Goal: Information Seeking & Learning: Compare options

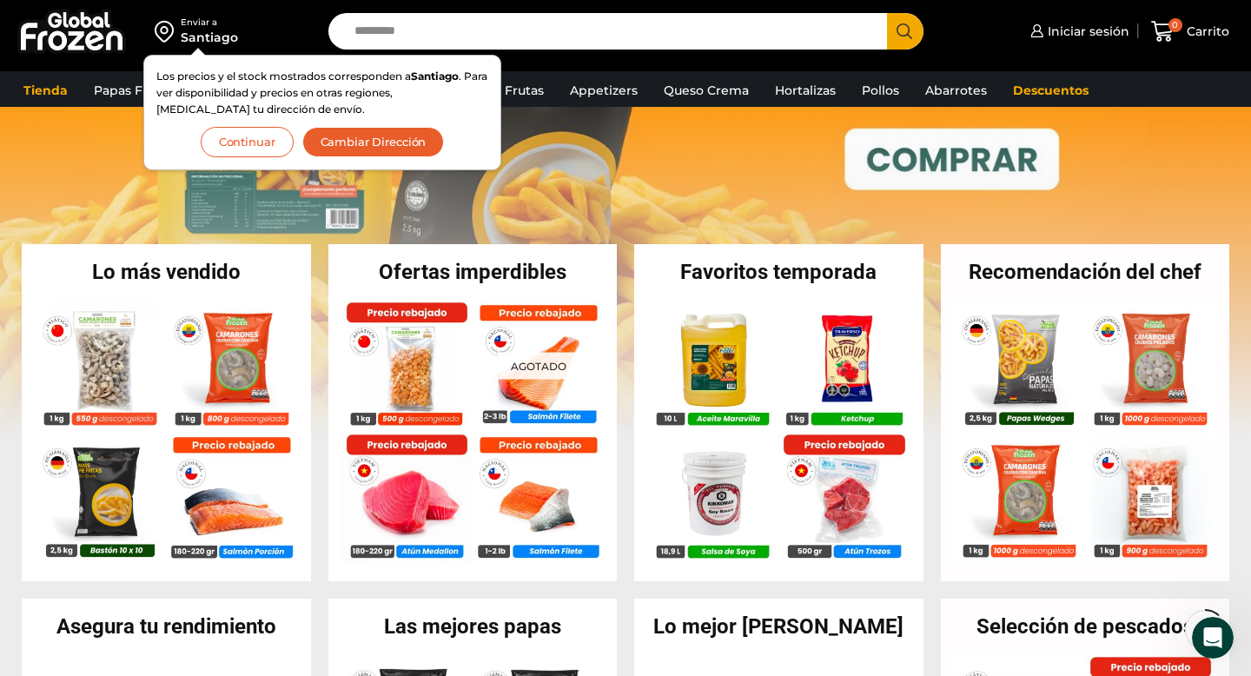
scroll to position [240, 0]
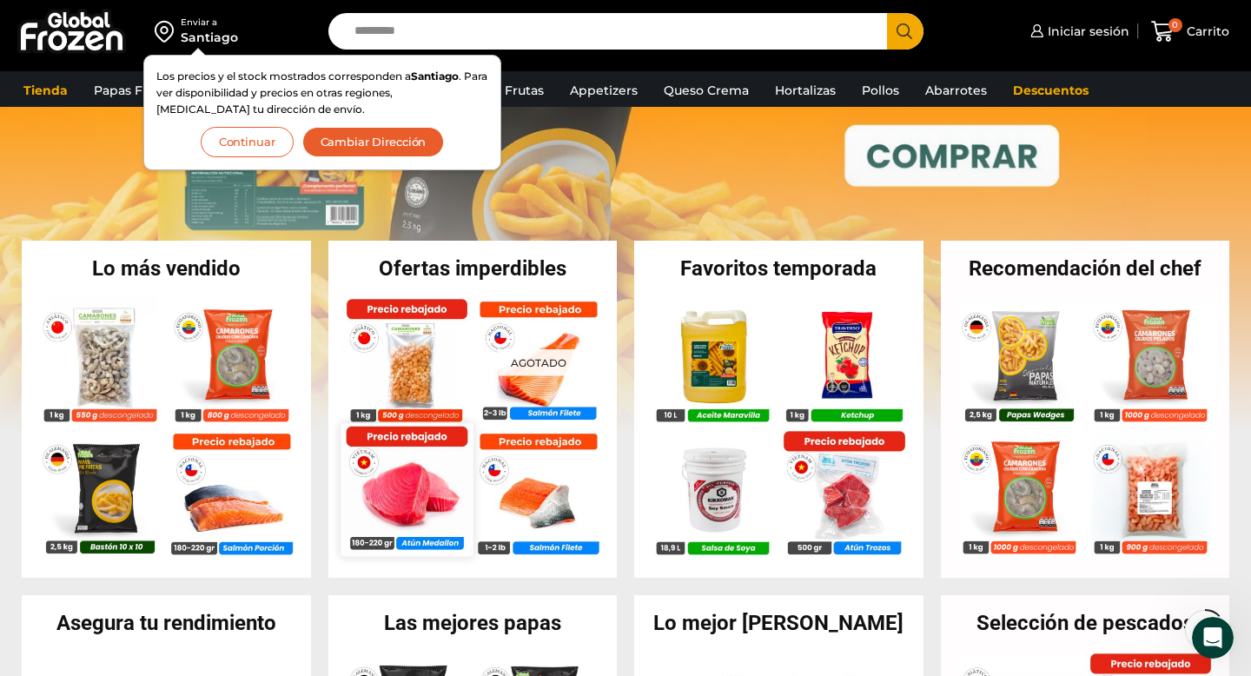
click at [401, 439] on img at bounding box center [407, 489] width 132 height 132
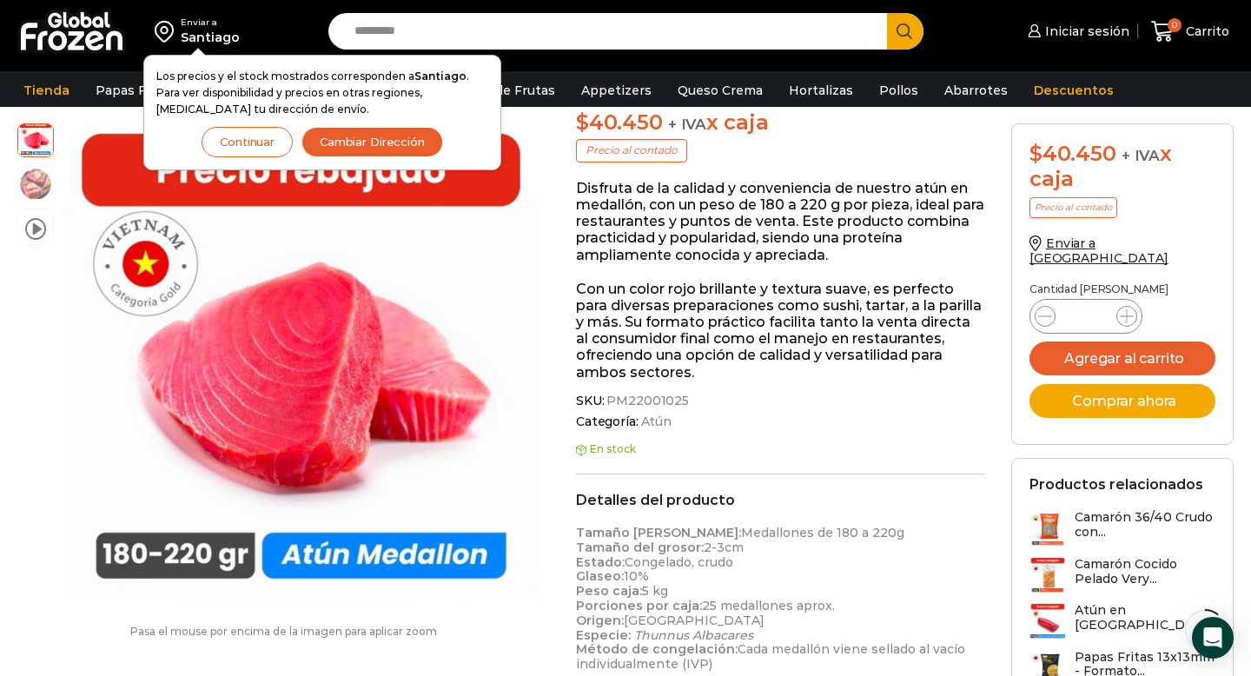
scroll to position [245, 0]
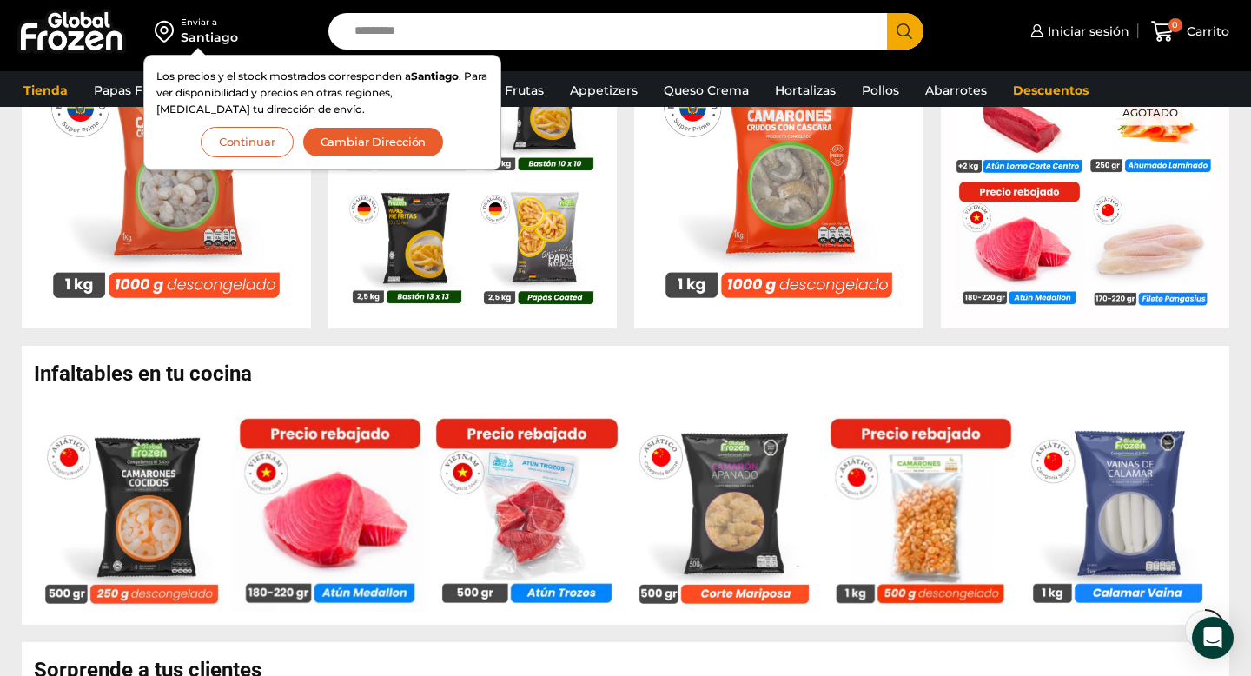
scroll to position [838, 0]
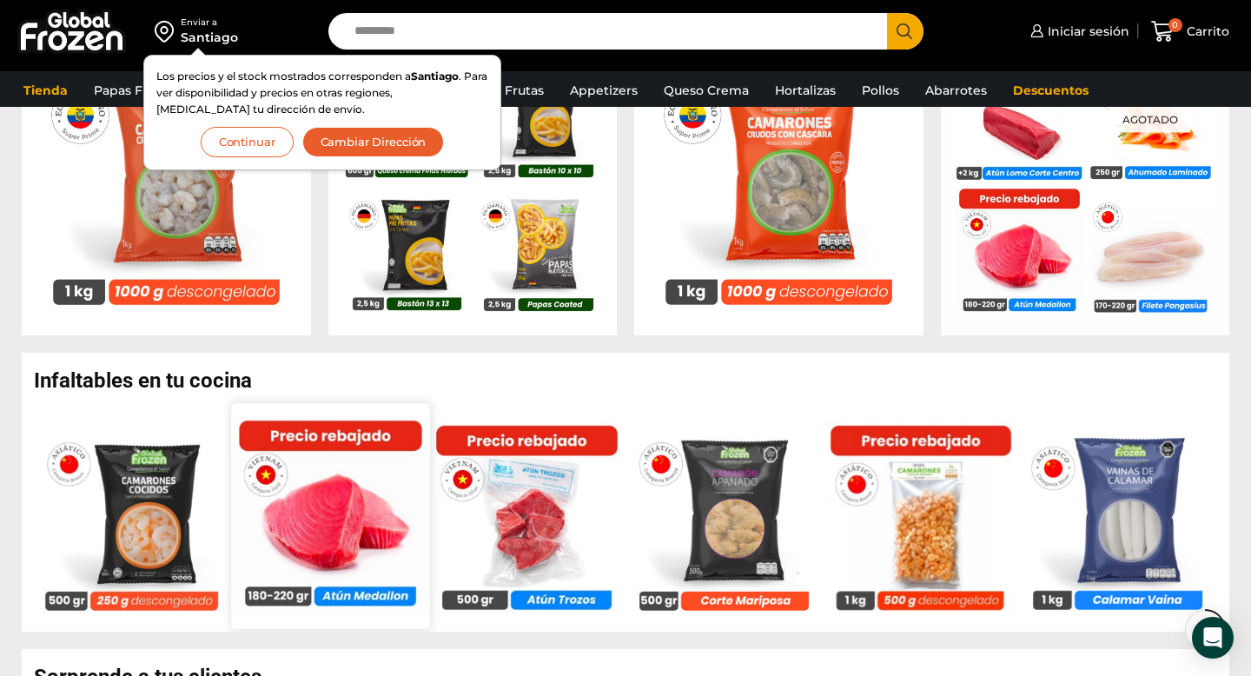
click at [354, 509] on img at bounding box center [330, 515] width 198 height 198
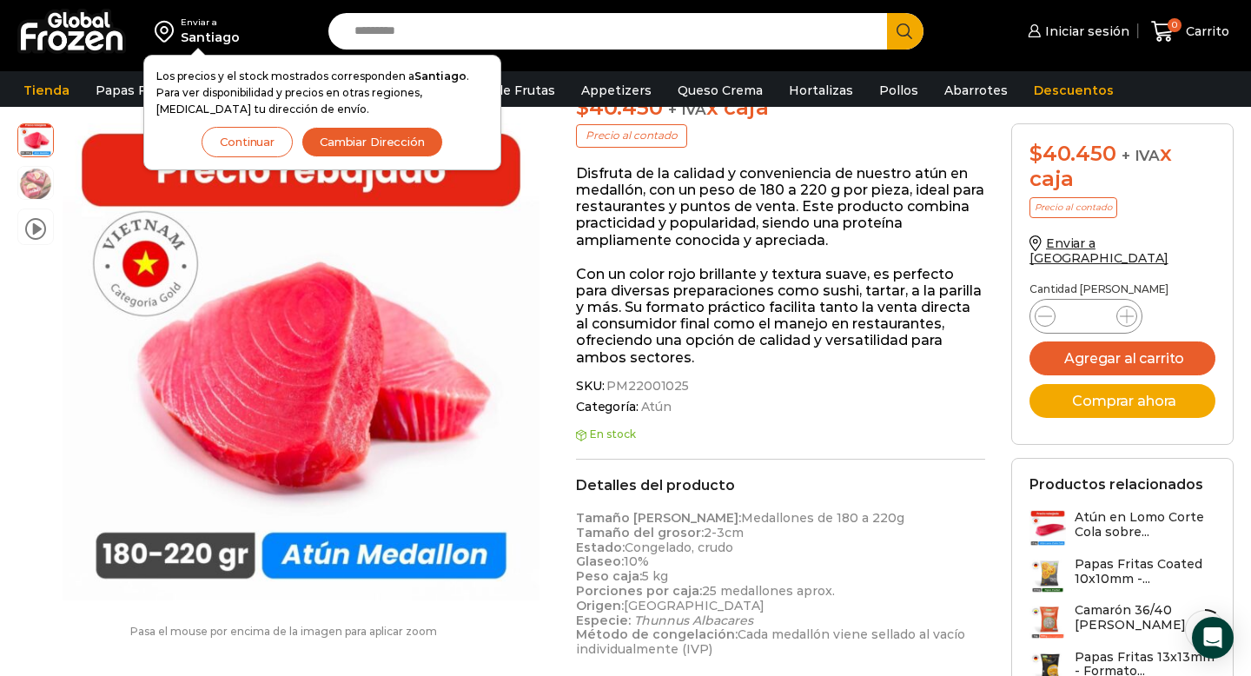
scroll to position [247, 0]
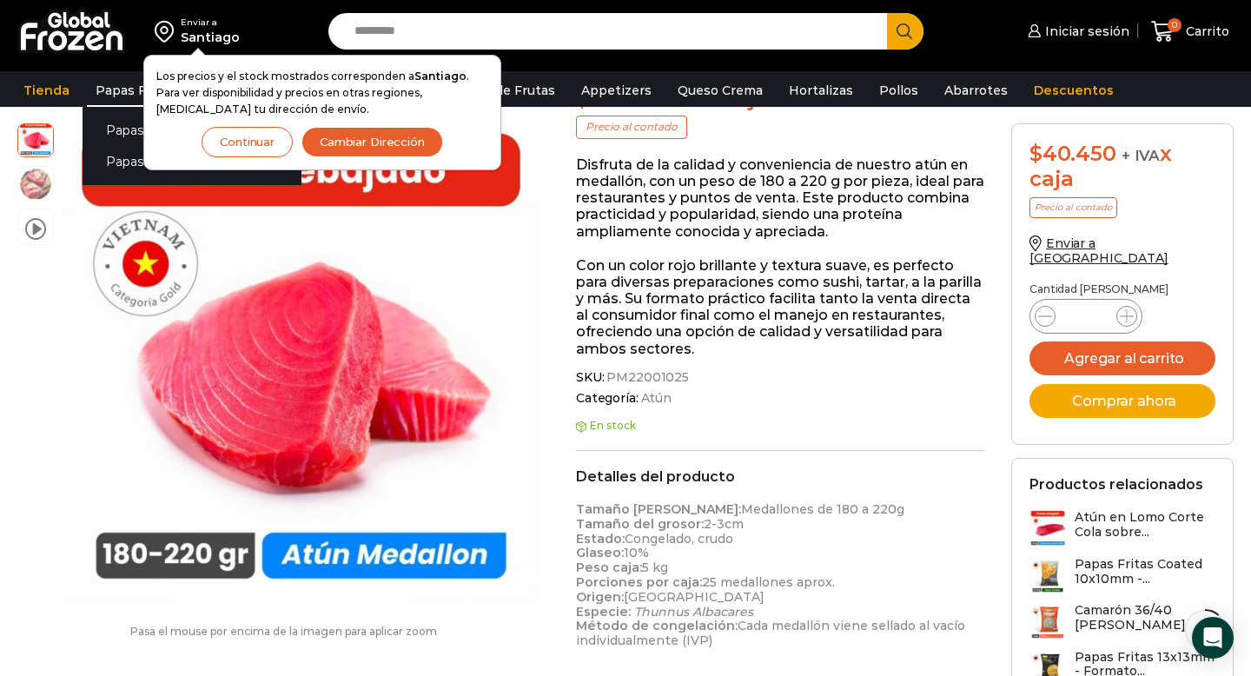
click at [117, 96] on link "Papas Fritas" at bounding box center [135, 90] width 96 height 33
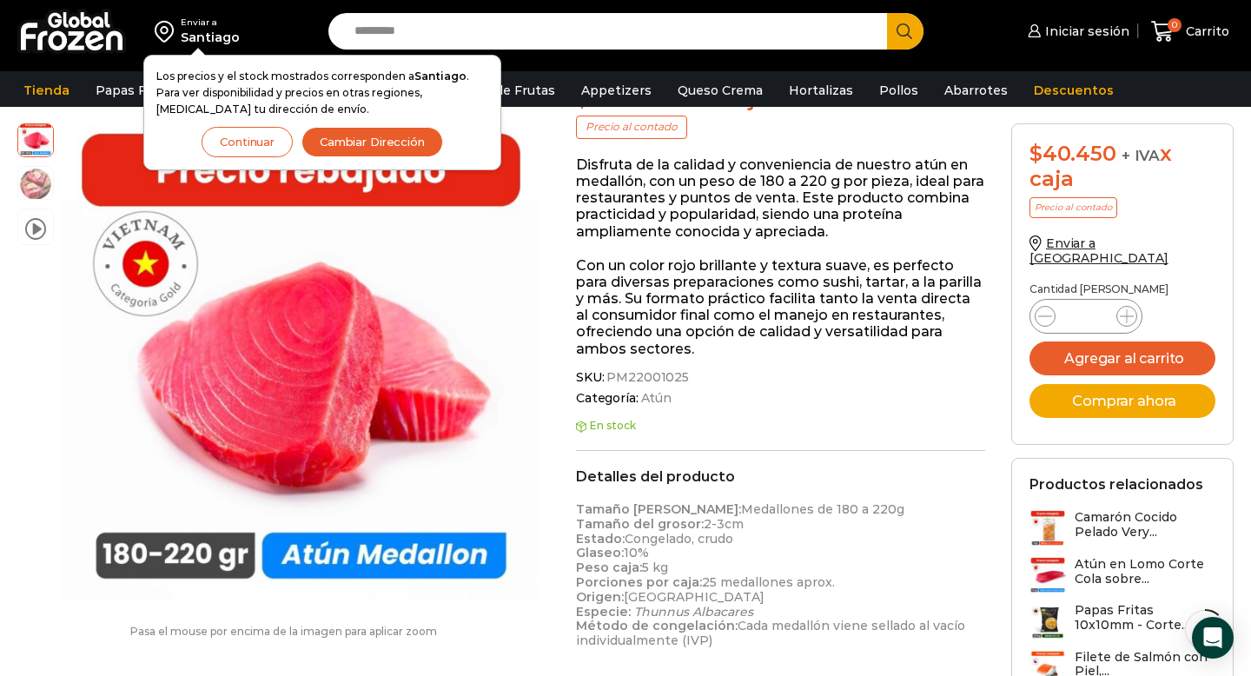
click at [229, 143] on button "Continuar" at bounding box center [247, 142] width 91 height 30
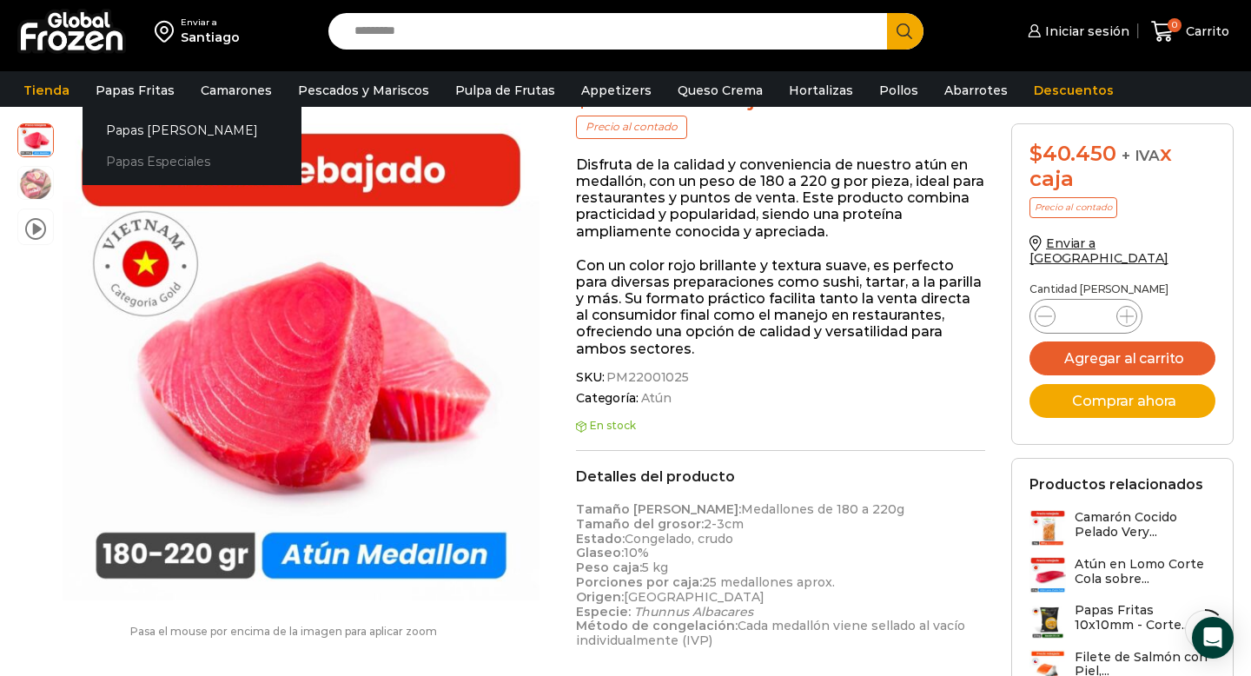
click at [158, 162] on link "Papas Especiales" at bounding box center [192, 162] width 219 height 32
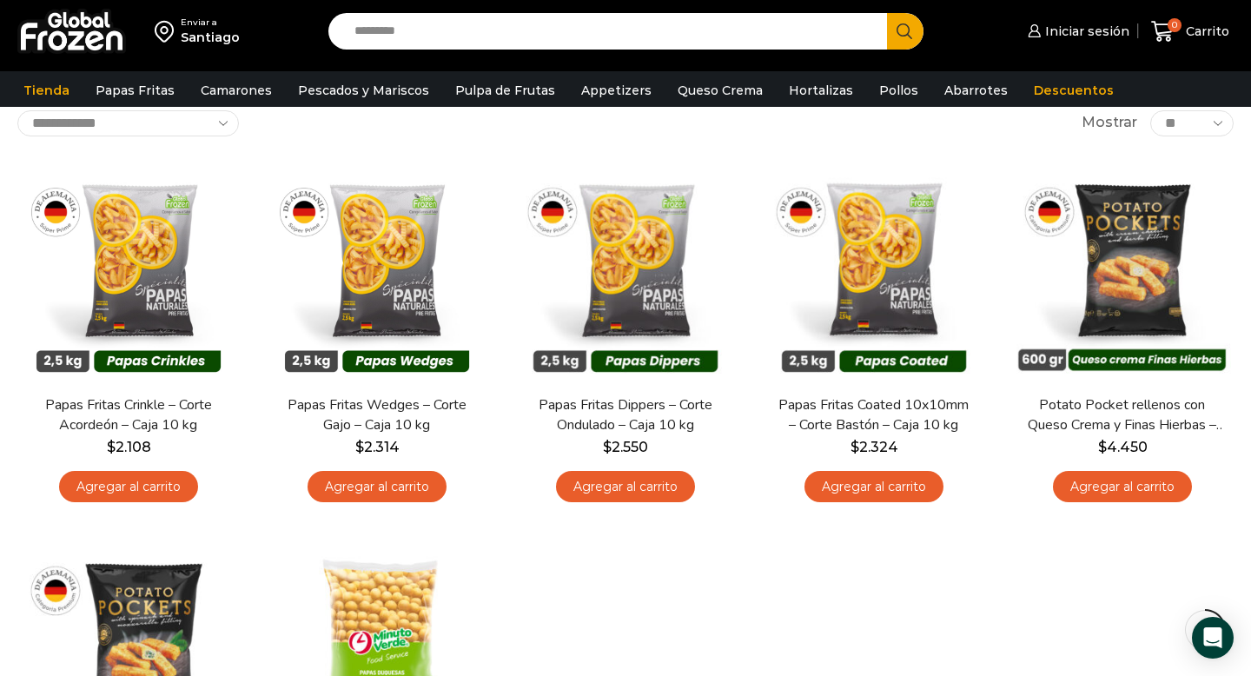
scroll to position [52, 0]
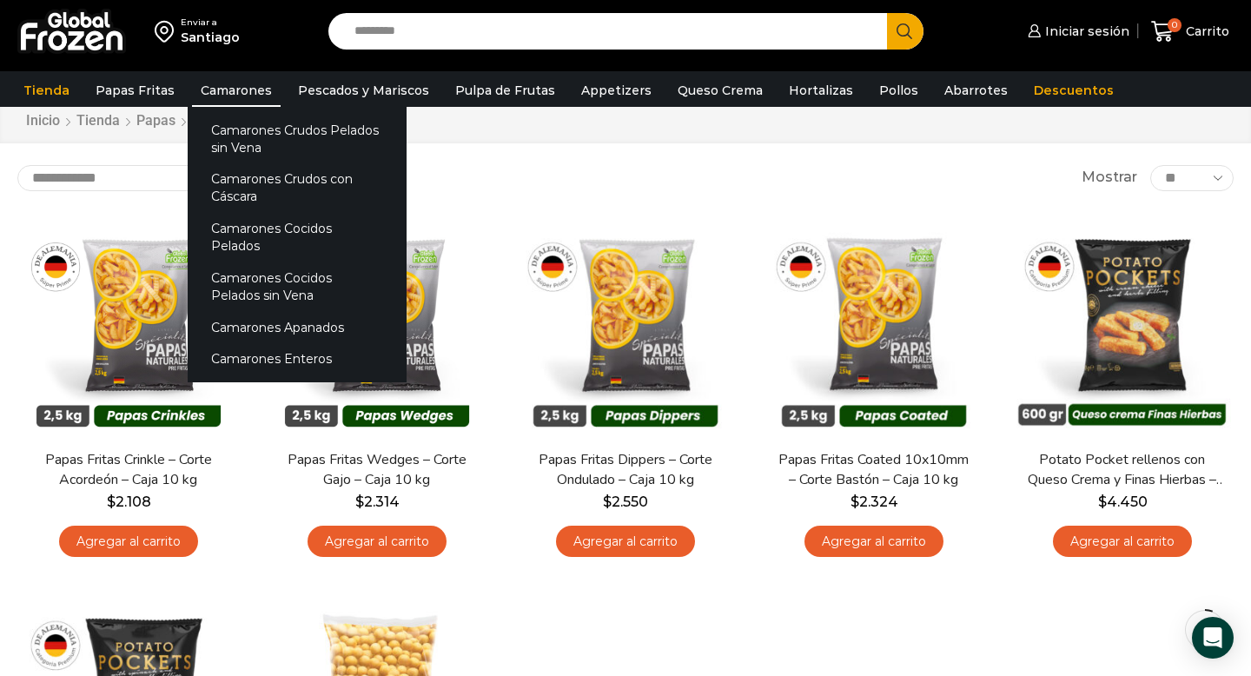
click at [232, 87] on link "Camarones" at bounding box center [236, 90] width 89 height 33
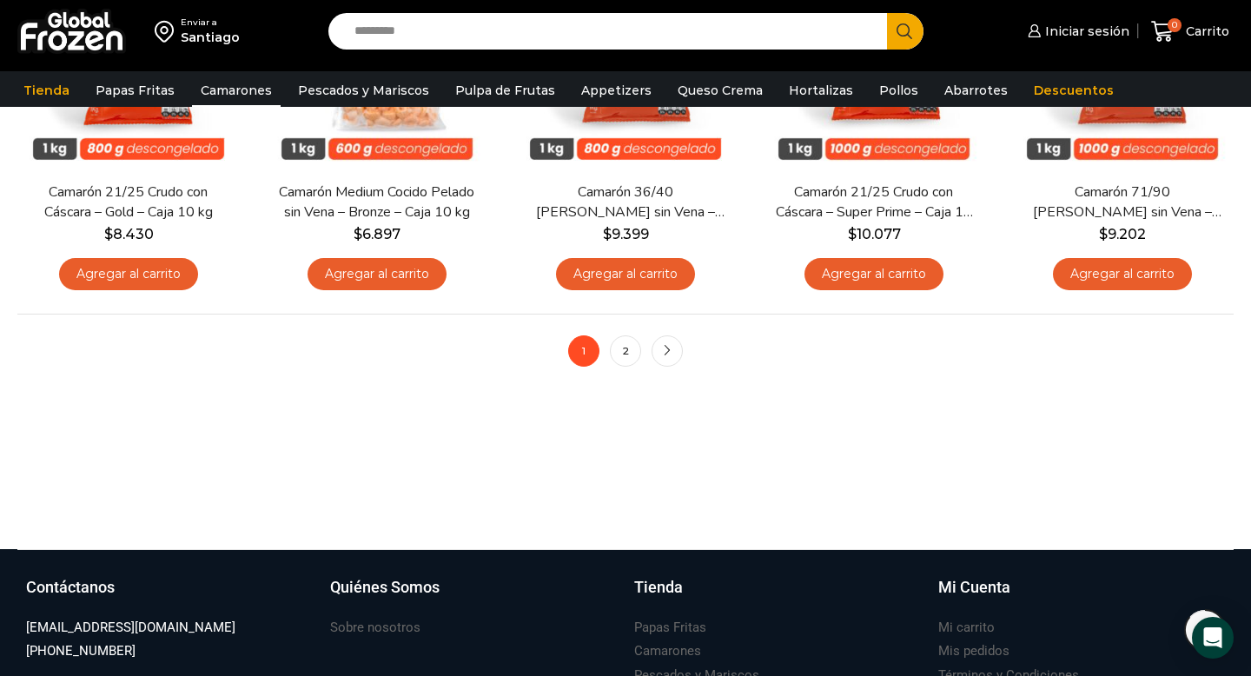
scroll to position [1472, 0]
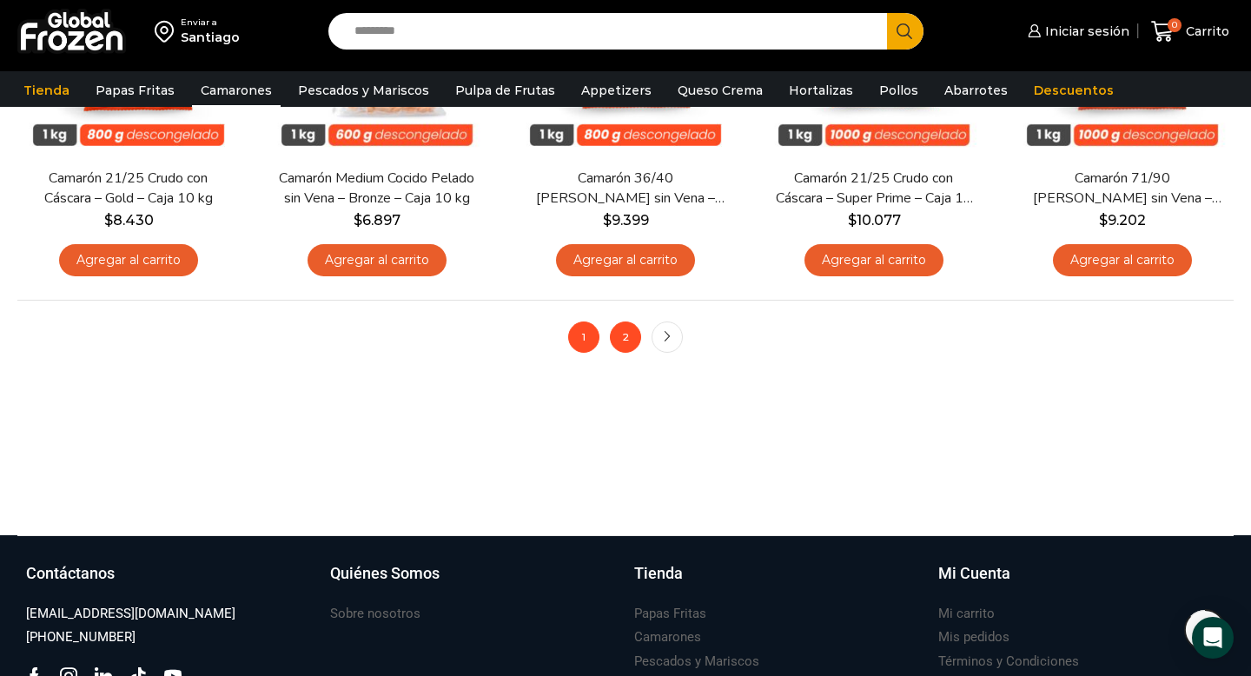
click at [623, 332] on link "2" at bounding box center [625, 336] width 31 height 31
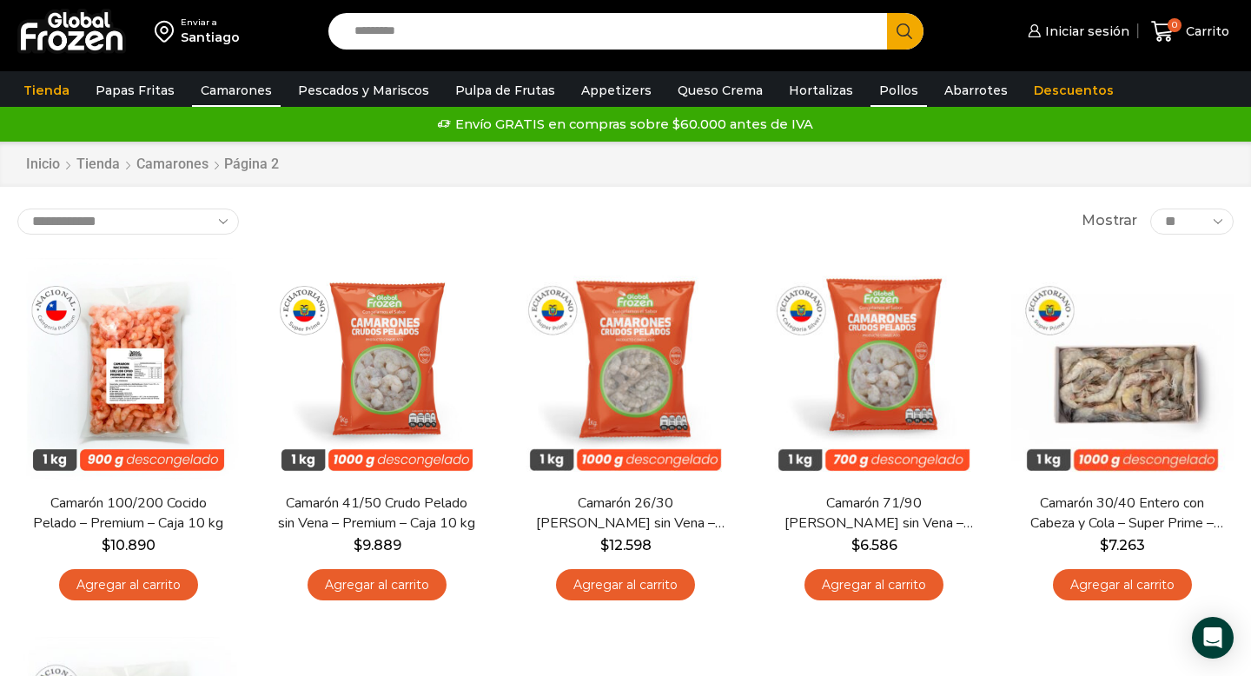
click at [878, 94] on link "Pollos" at bounding box center [899, 90] width 56 height 33
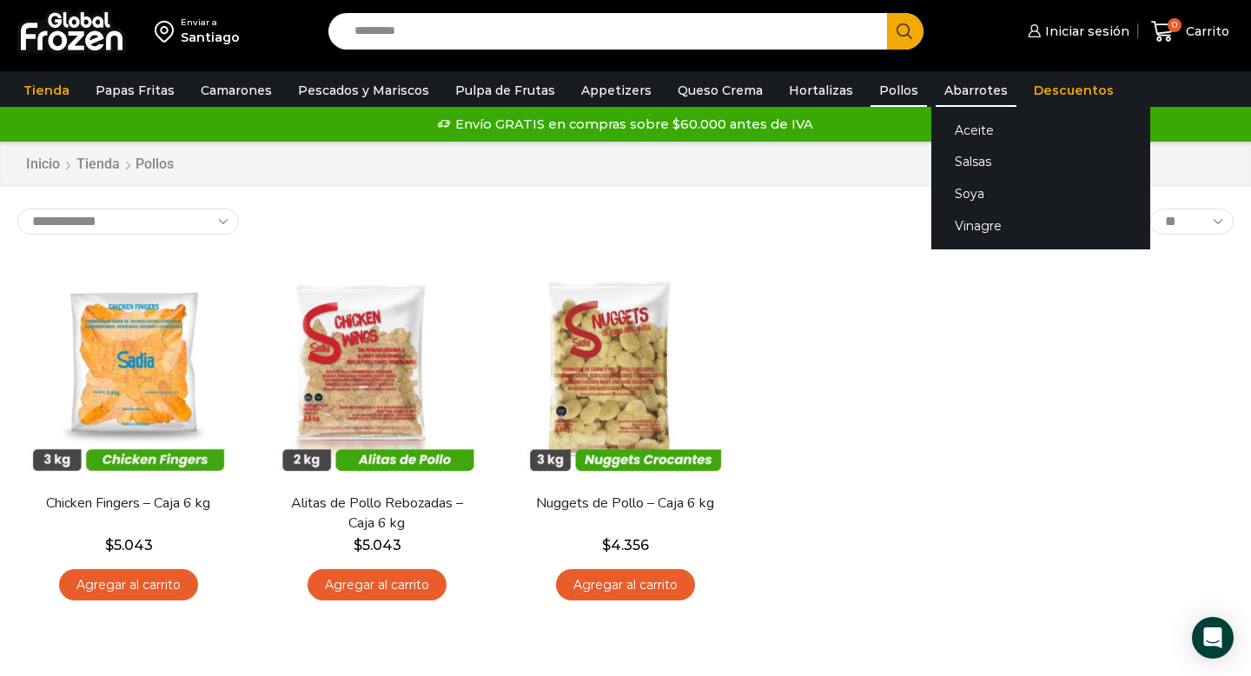
click at [936, 91] on link "Abarrotes" at bounding box center [976, 90] width 81 height 33
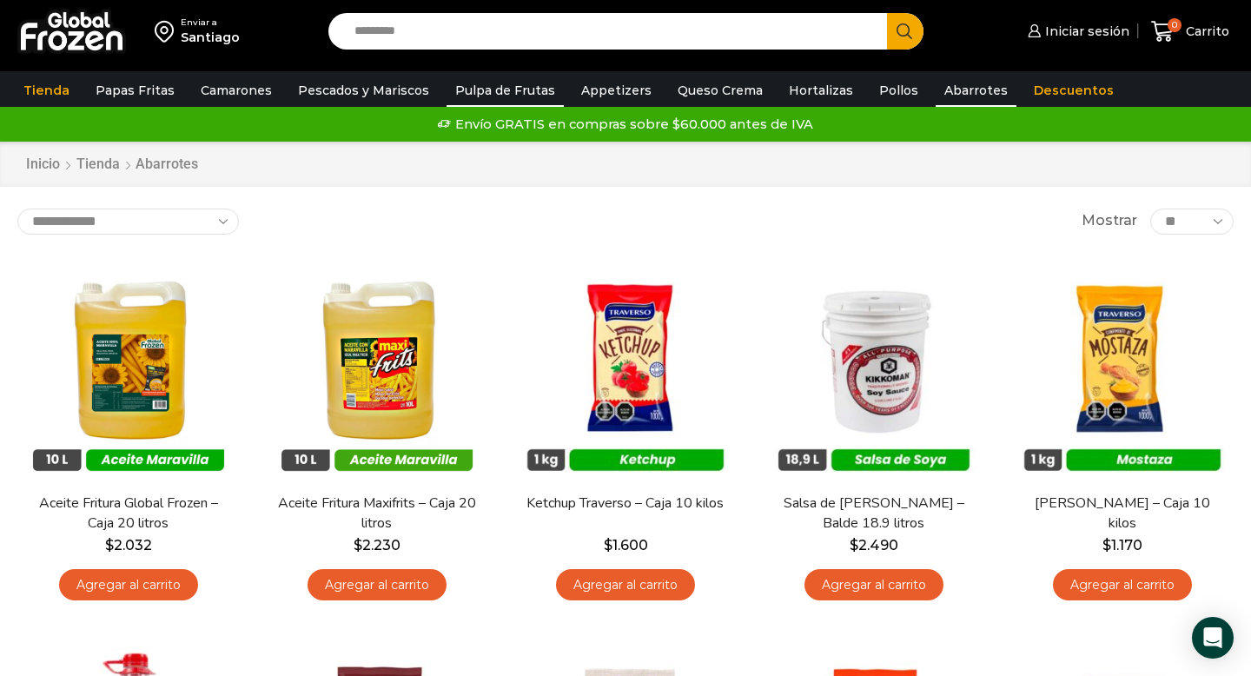
click at [509, 98] on link "Pulpa de Frutas" at bounding box center [505, 90] width 117 height 33
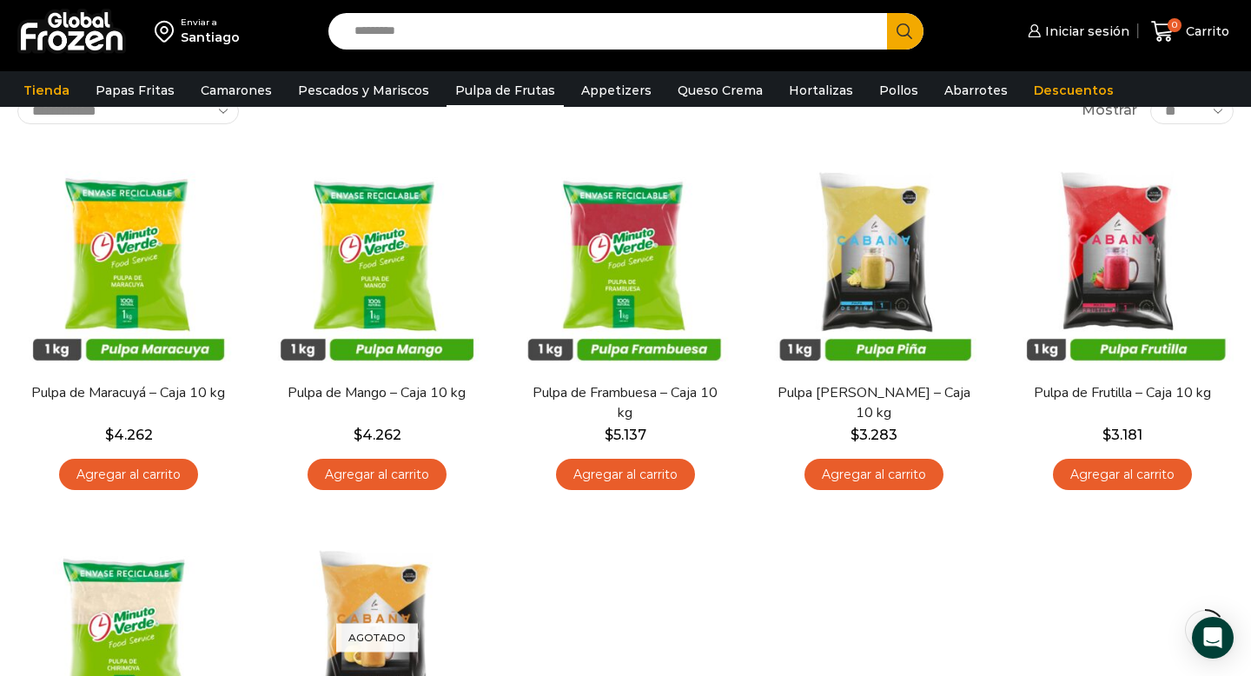
scroll to position [114, 0]
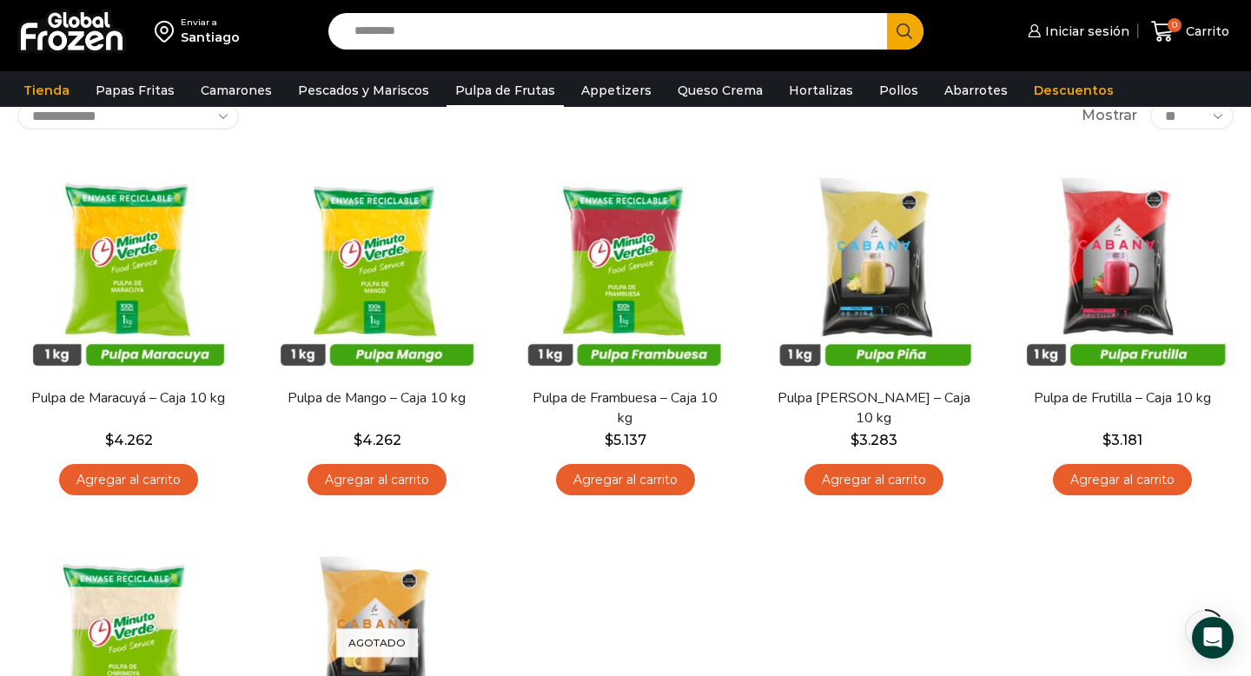
click at [420, 31] on input "Search input" at bounding box center [612, 31] width 533 height 36
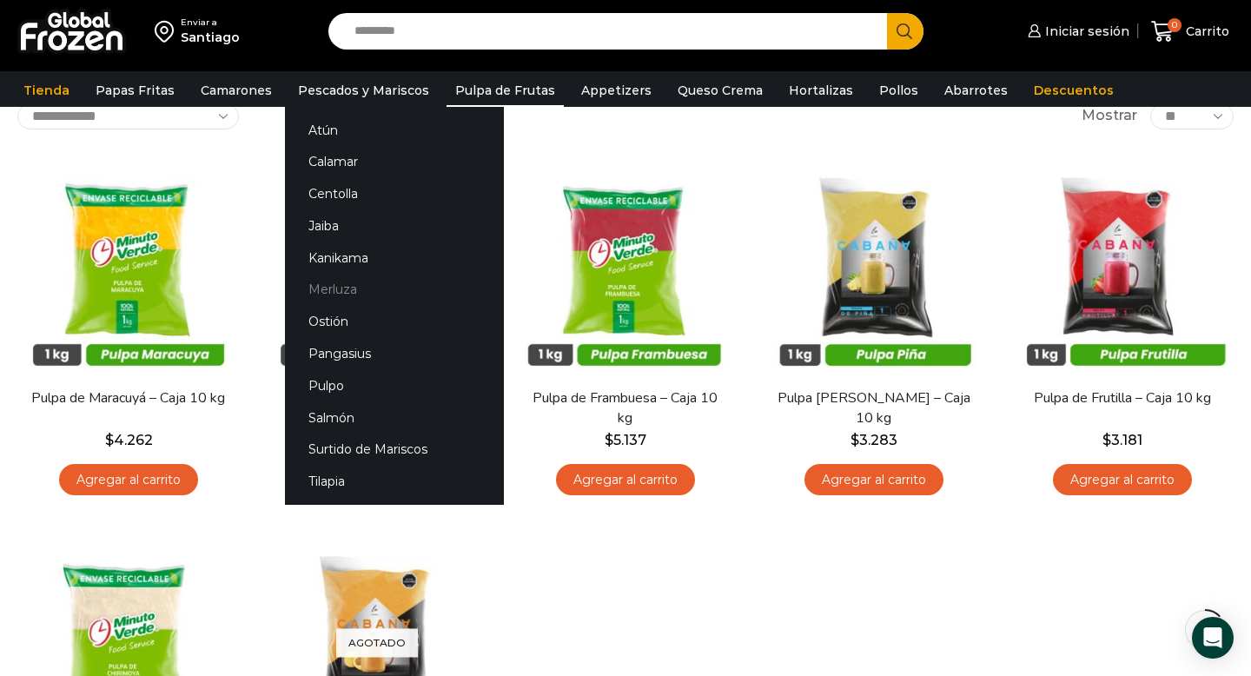
click at [328, 284] on link "Merluza" at bounding box center [394, 290] width 219 height 32
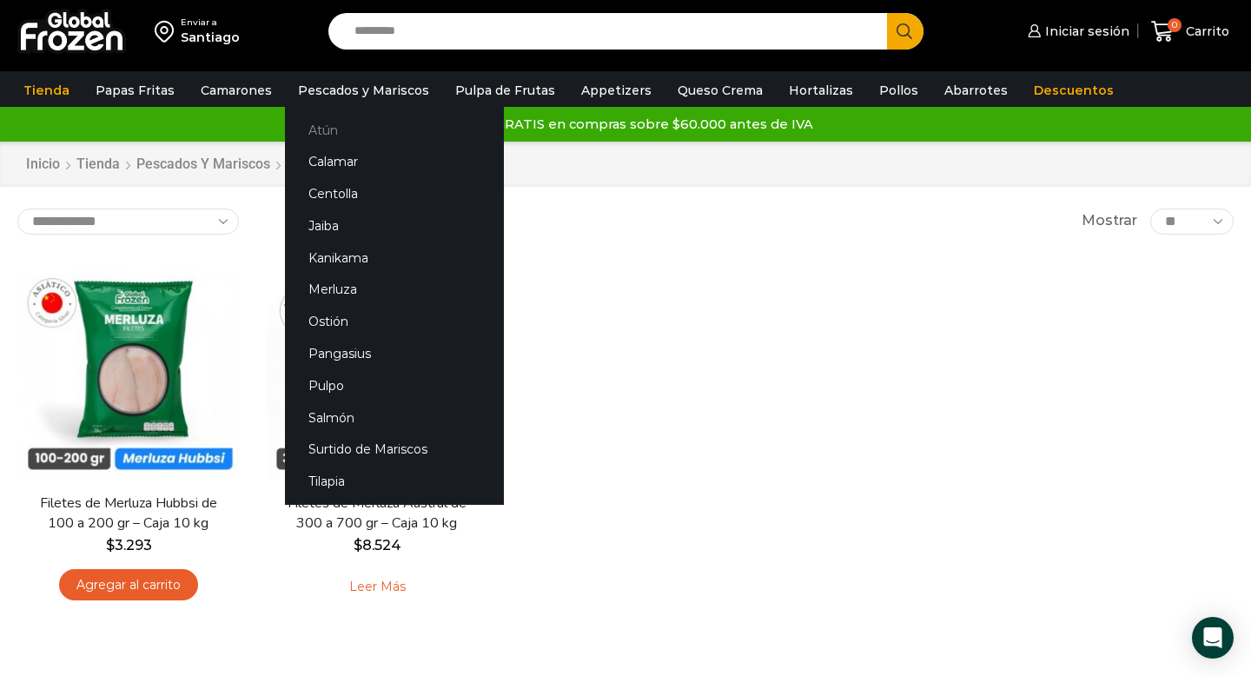
click at [324, 134] on link "Atún" at bounding box center [394, 130] width 219 height 32
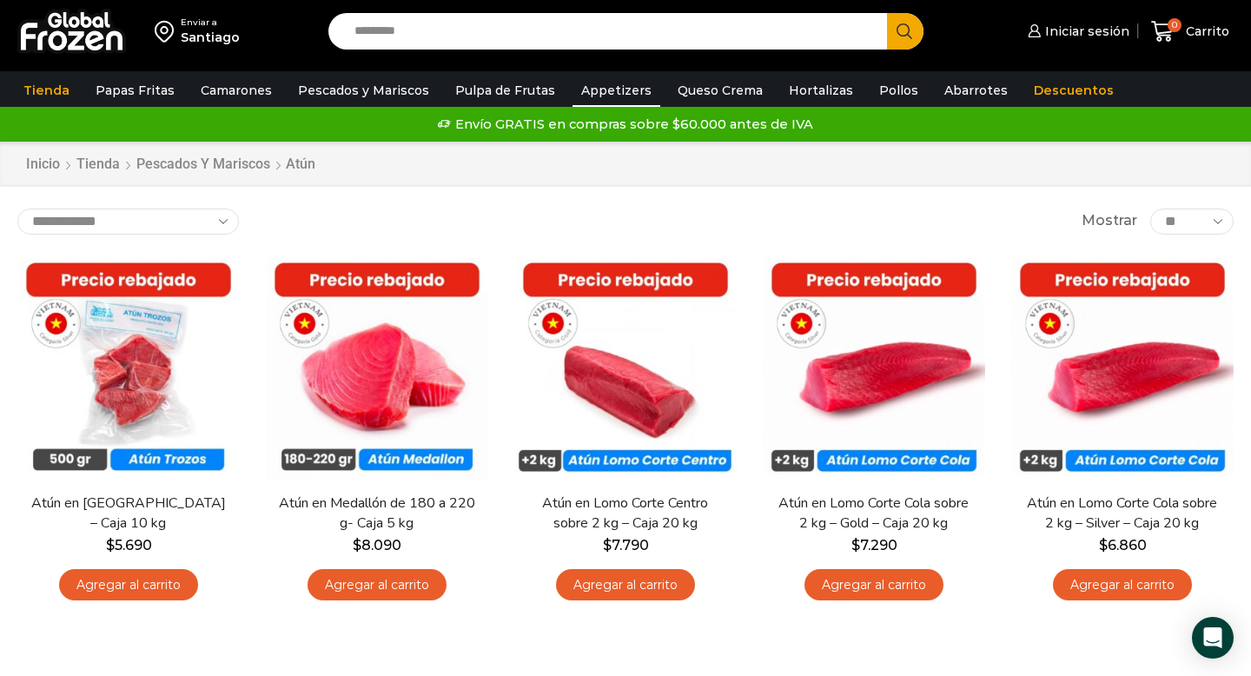
click at [607, 90] on link "Appetizers" at bounding box center [617, 90] width 88 height 33
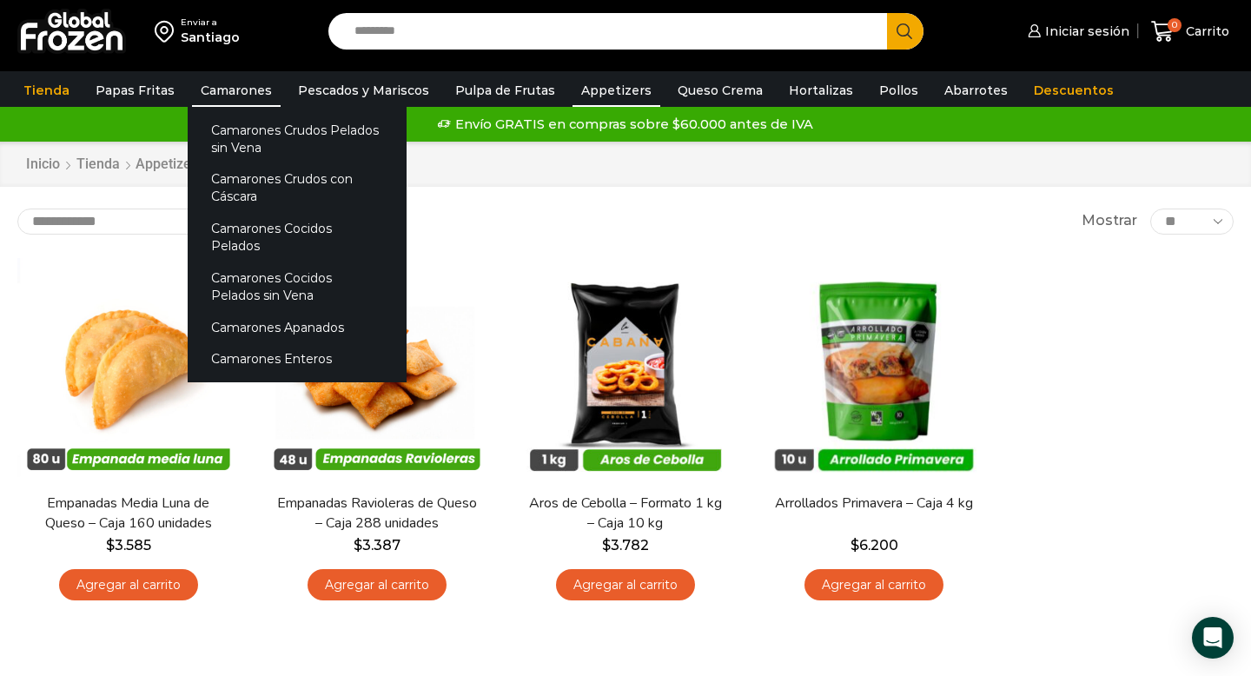
click at [249, 94] on link "Camarones" at bounding box center [236, 90] width 89 height 33
